Goal: Use online tool/utility: Use online tool/utility

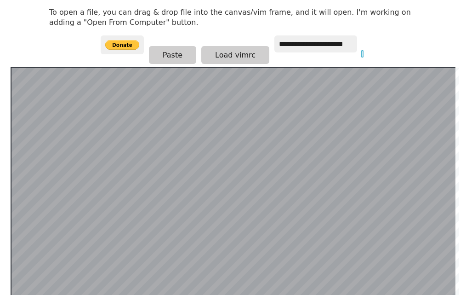
scroll to position [133, 0]
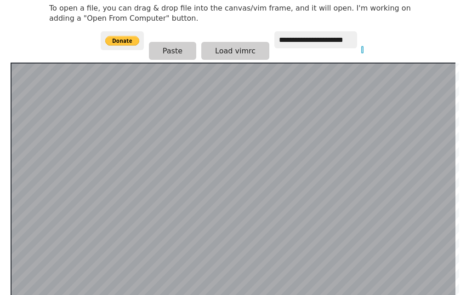
scroll to position [179, 0]
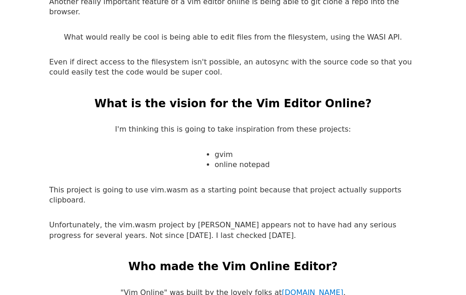
scroll to position [1558, 0]
